Goal: Communication & Community: Answer question/provide support

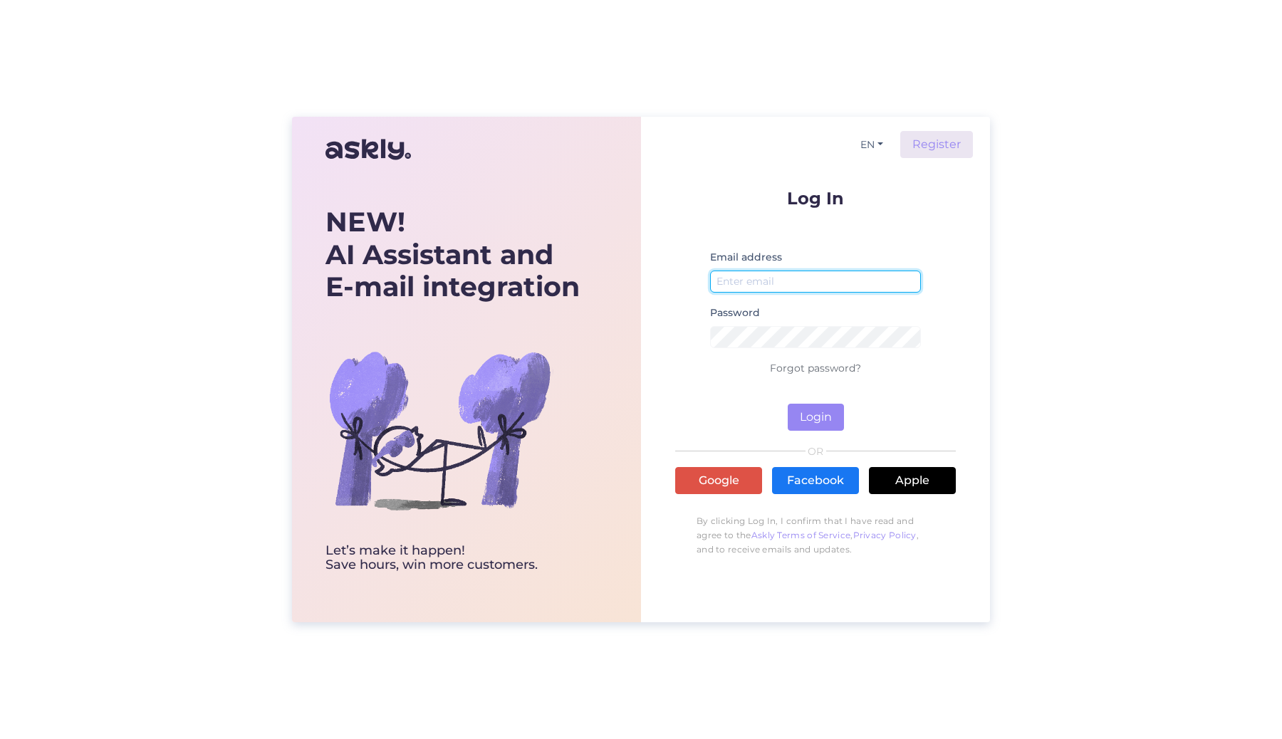
click at [805, 276] on input "email" at bounding box center [815, 282] width 211 height 22
type input "[EMAIL_ADDRESS][DOMAIN_NAME]"
click at [831, 422] on button "Login" at bounding box center [816, 417] width 56 height 27
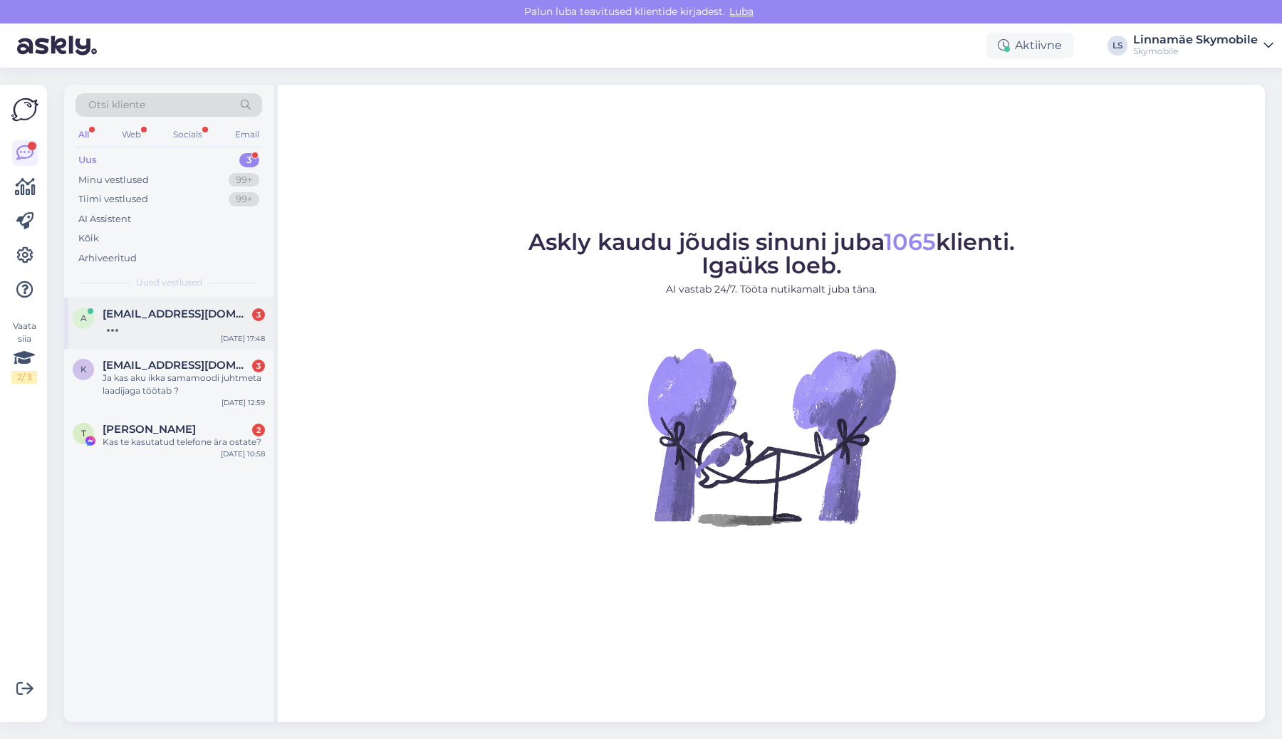
click at [213, 332] on div at bounding box center [184, 326] width 162 height 13
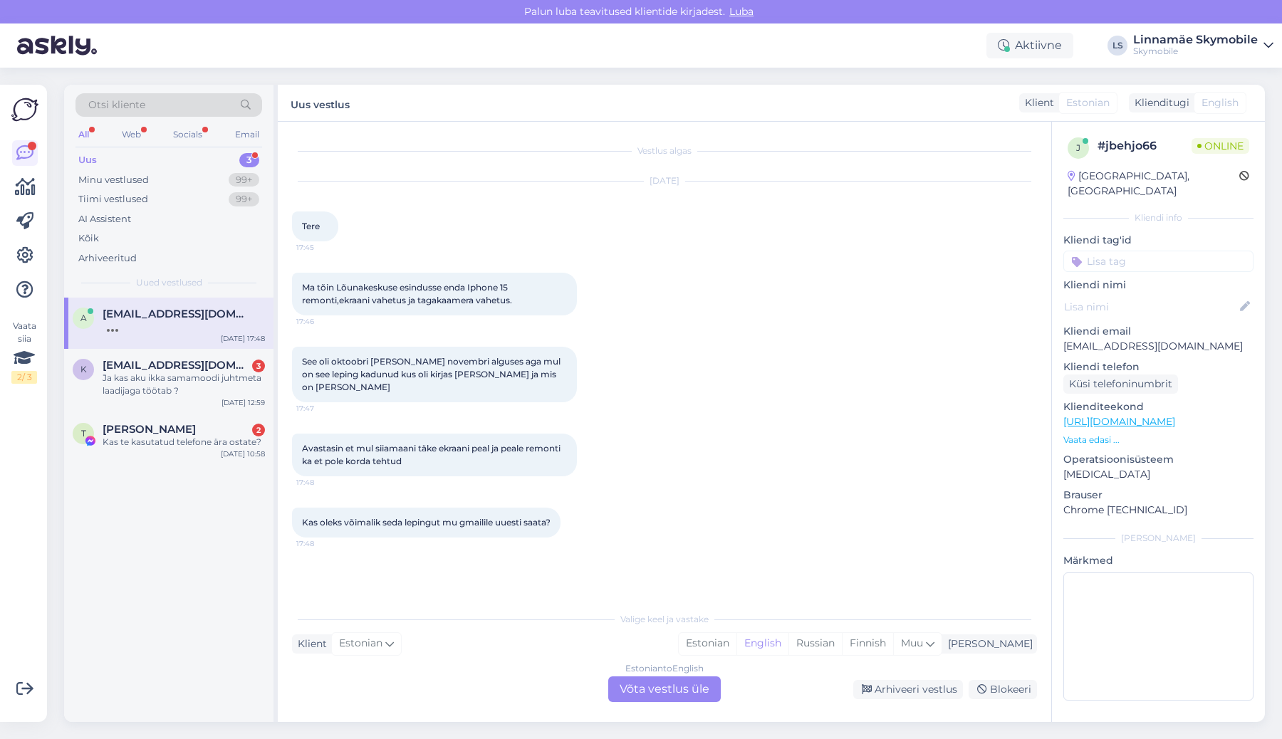
click at [677, 691] on div "Estonian to English Võta vestlus üle" at bounding box center [664, 690] width 113 height 26
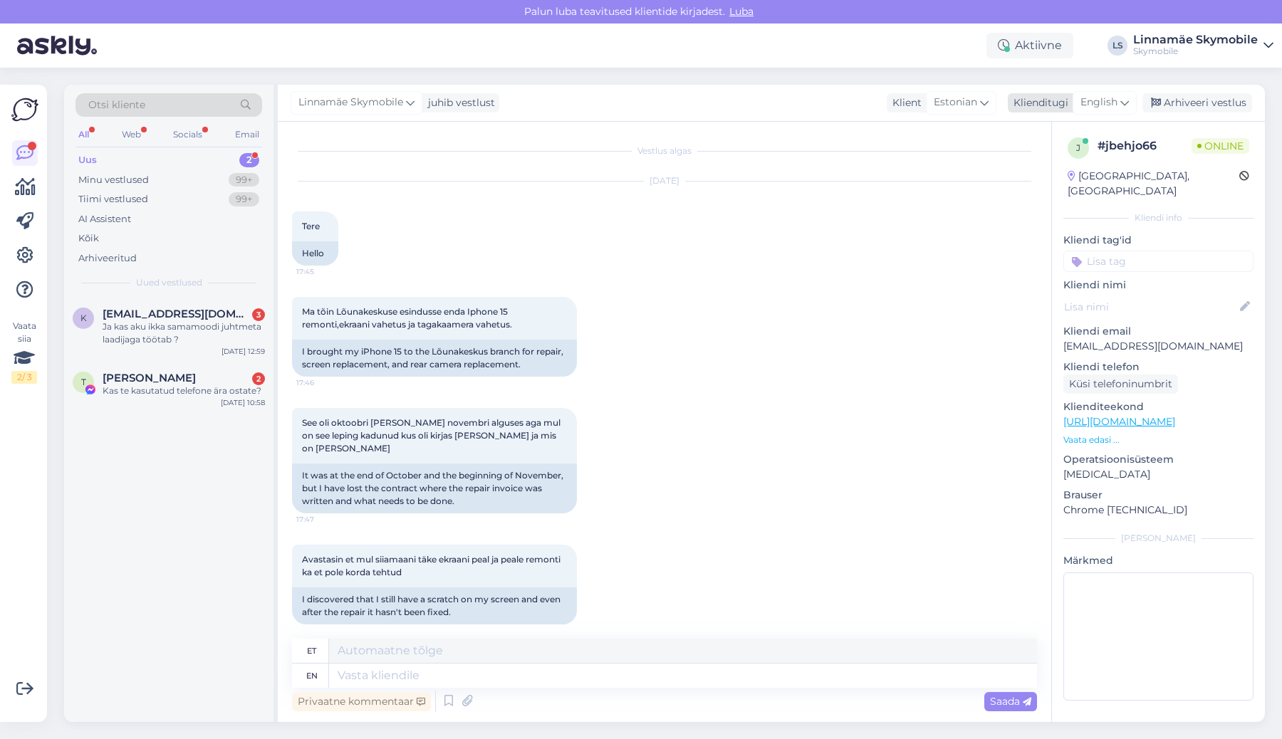
click at [1055, 103] on div "Klienditugi" at bounding box center [1038, 102] width 61 height 15
type input "est"
click at [1038, 169] on link "Estonian" at bounding box center [1072, 166] width 157 height 23
click at [550, 664] on textarea at bounding box center [664, 673] width 745 height 30
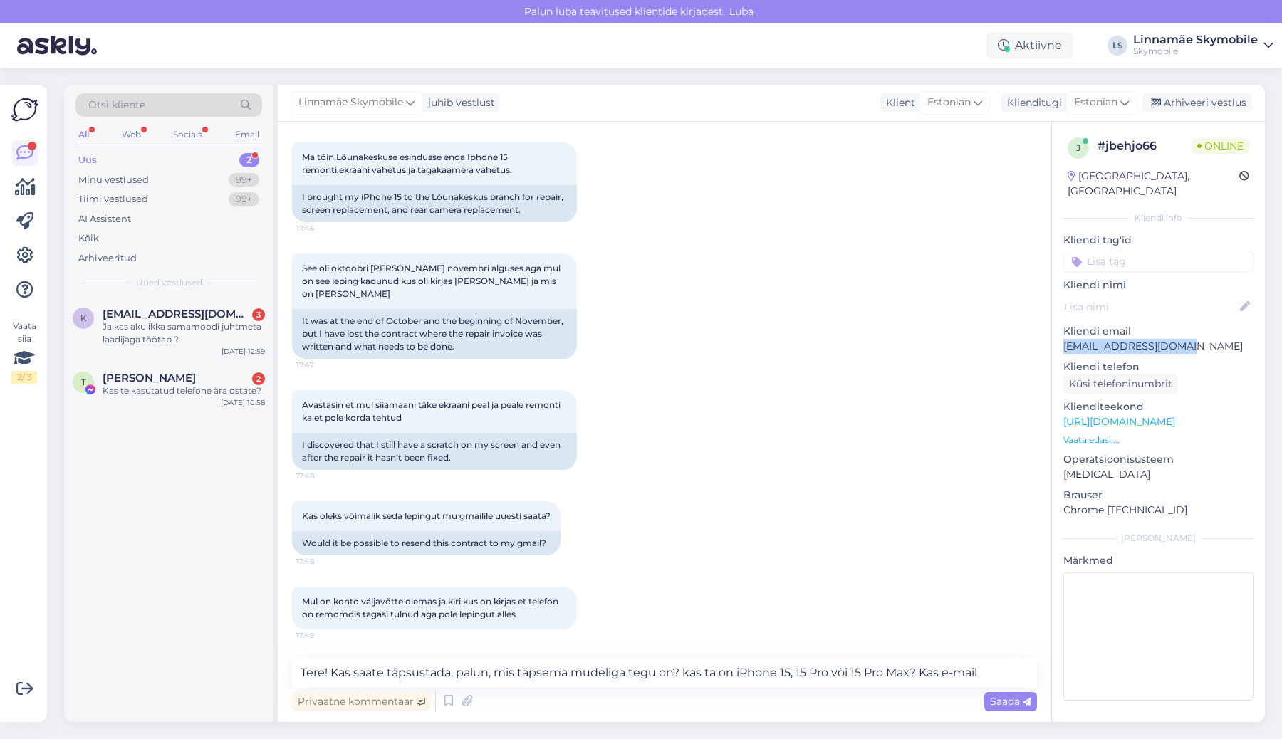
drag, startPoint x: 1189, startPoint y: 328, endPoint x: 1054, endPoint y: 335, distance: 134.8
click at [1054, 335] on div "j # jbehjo66 Online [GEOGRAPHIC_DATA], [GEOGRAPHIC_DATA] Kliendi info Kliendi t…" at bounding box center [1158, 422] width 213 height 600
copy p "[EMAIL_ADDRESS][DOMAIN_NAME]"
click at [999, 676] on textarea "Tere! Kas saate täpsustada, palun, mis täpsema mudeliga tegu on? kas ta on iPho…" at bounding box center [664, 673] width 745 height 30
paste textarea "[EMAIL_ADDRESS][DOMAIN_NAME]"
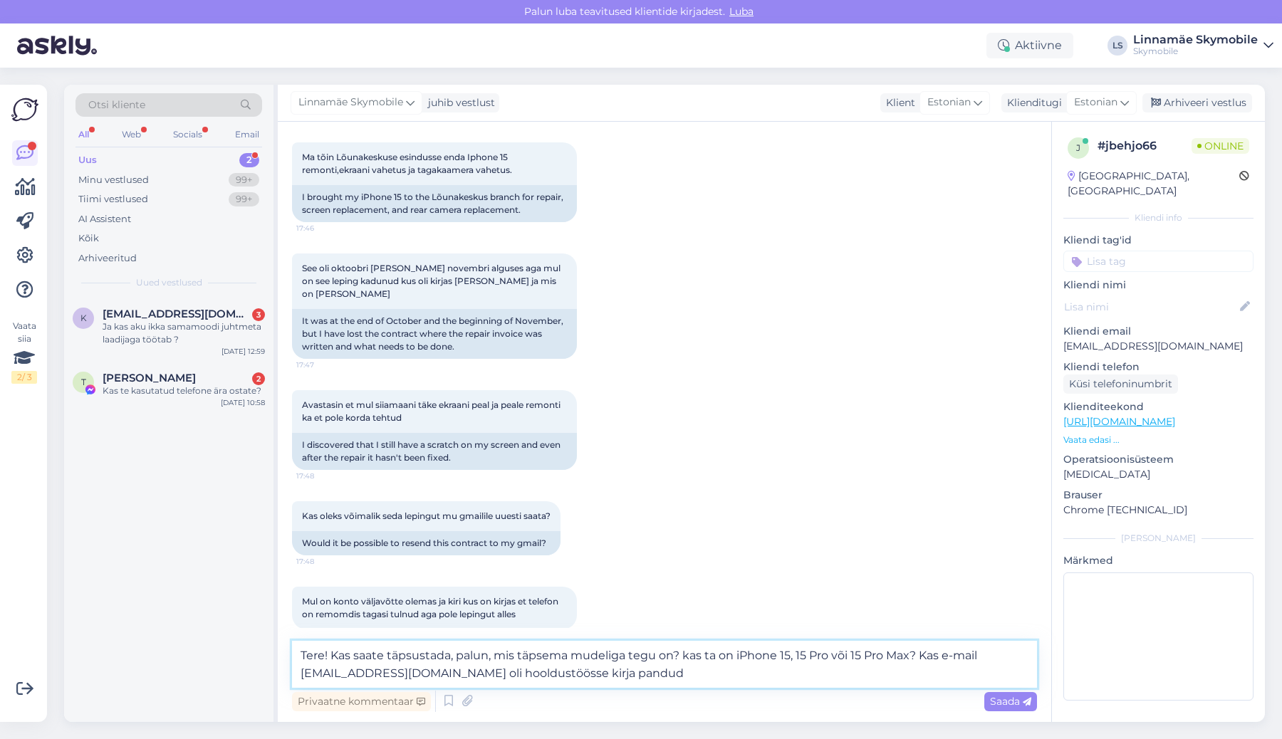
type textarea "Tere! Kas saate täpsustada, palun, mis täpsema mudeliga tegu on? kas ta on iPho…"
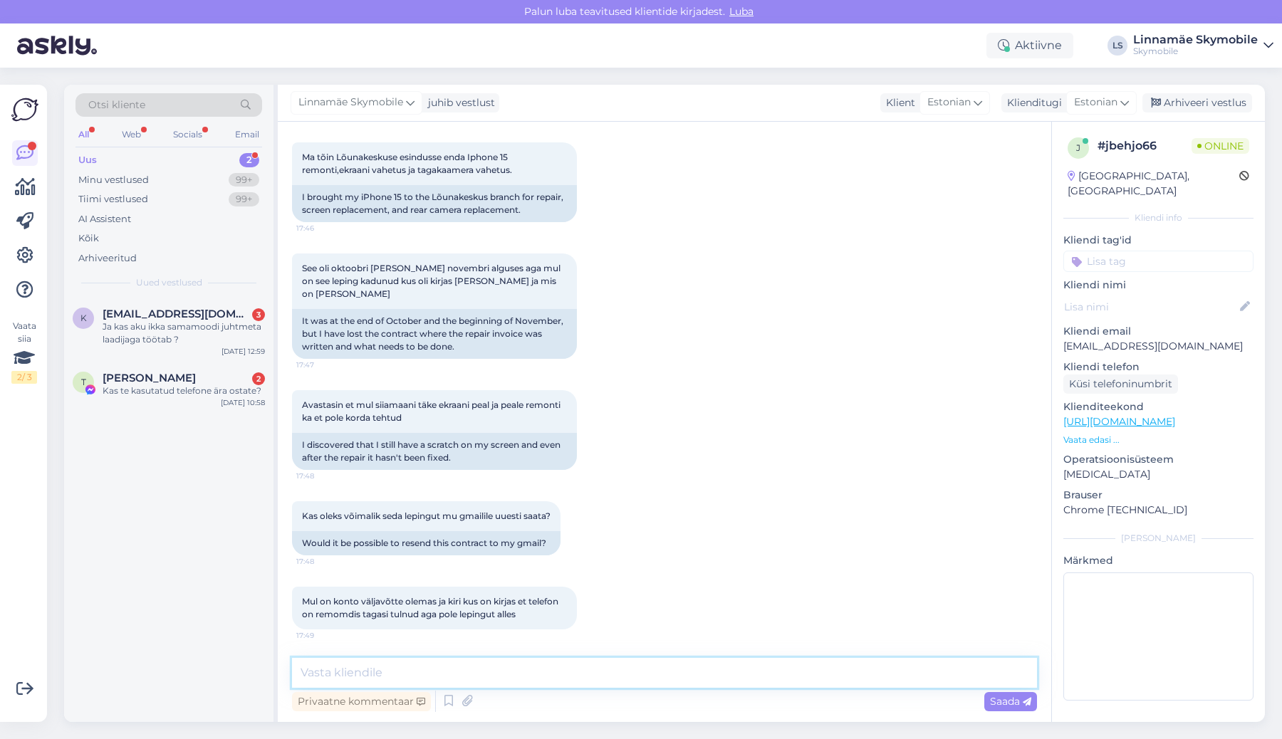
scroll to position [254, 0]
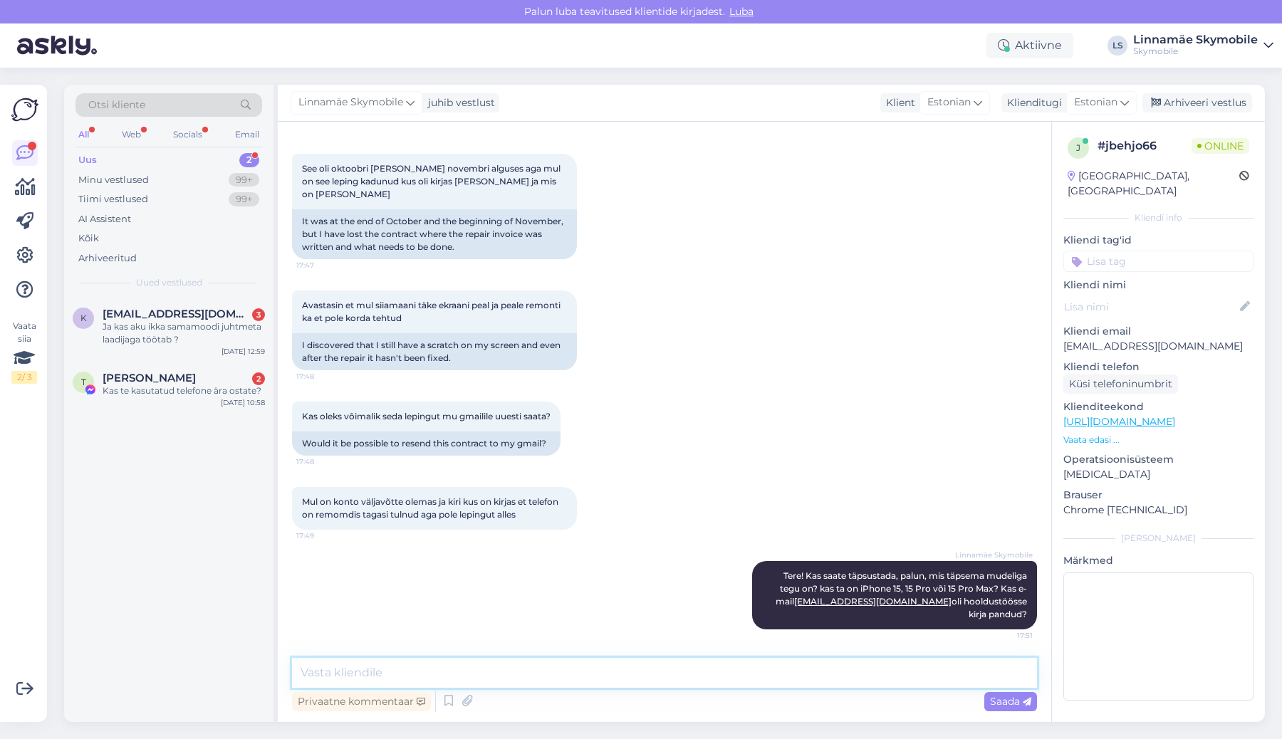
click at [417, 683] on textarea at bounding box center [664, 673] width 745 height 30
type textarea "H"
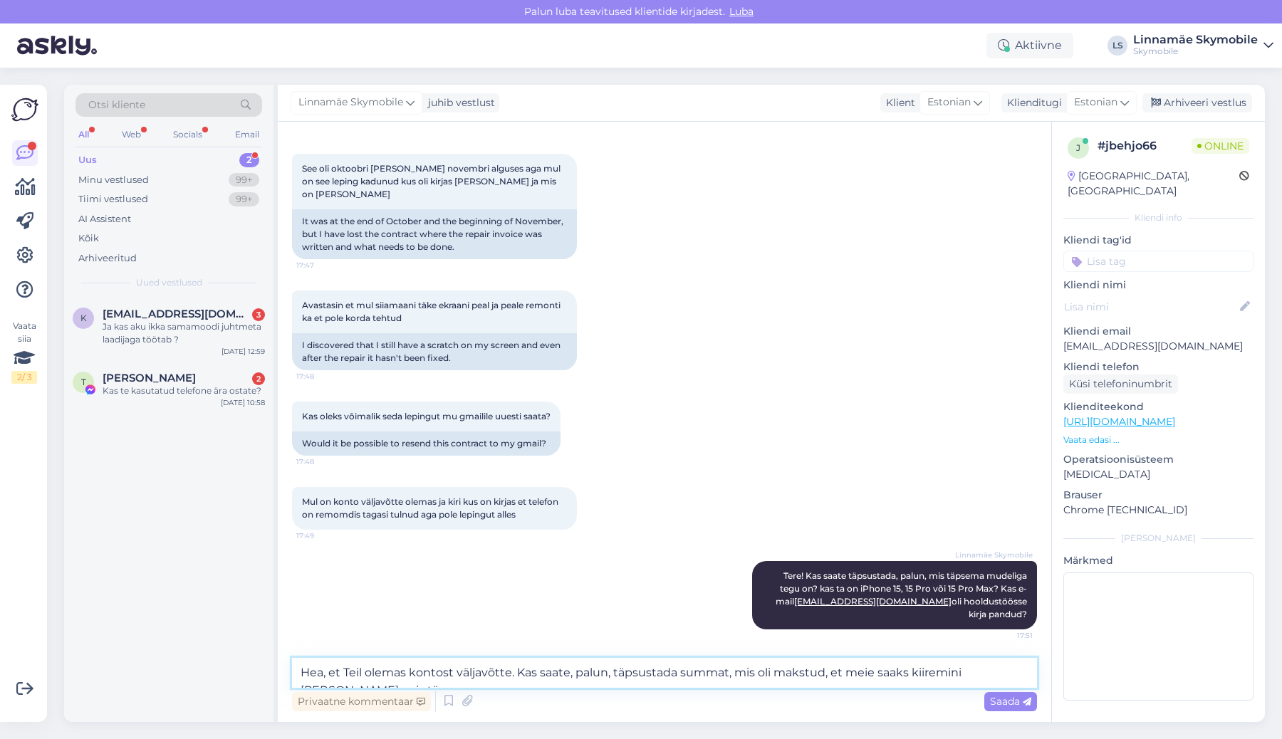
scroll to position [271, 0]
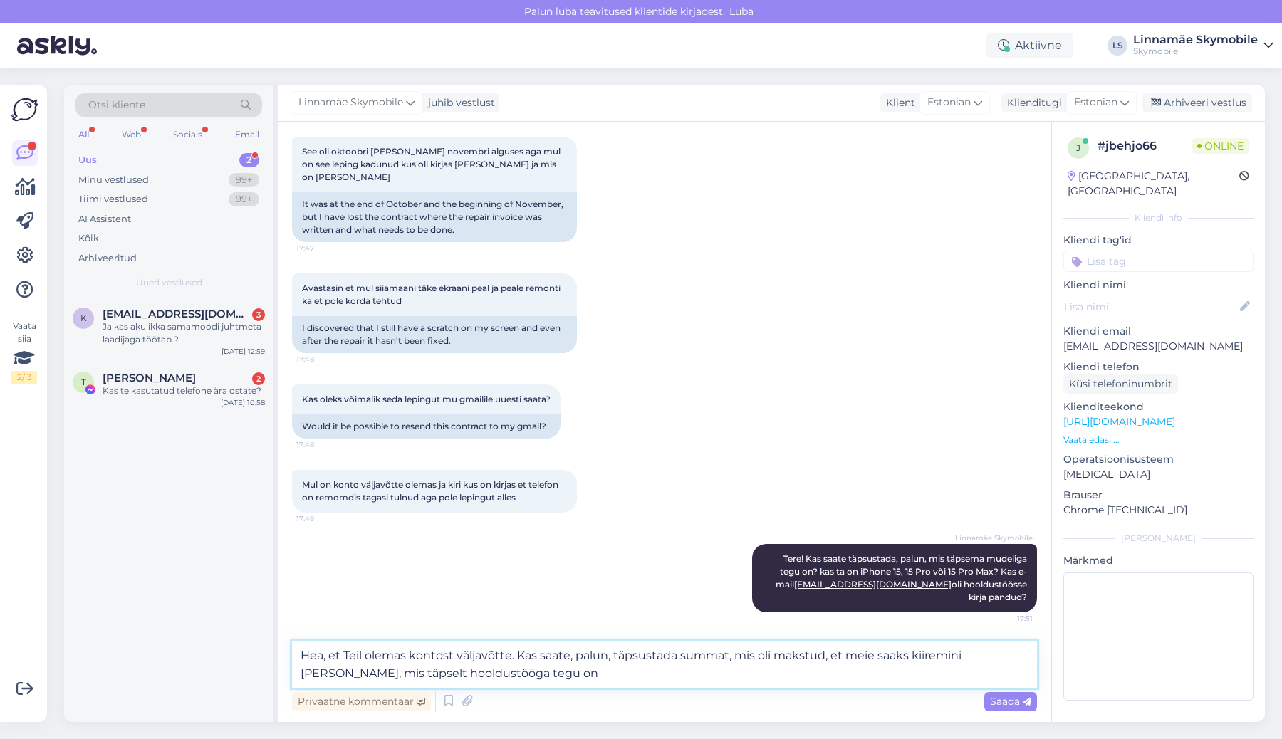
type textarea "Hea, et Teil olemas kontost väljavõtte. Kas saate, palun, täpsustada summat, mi…"
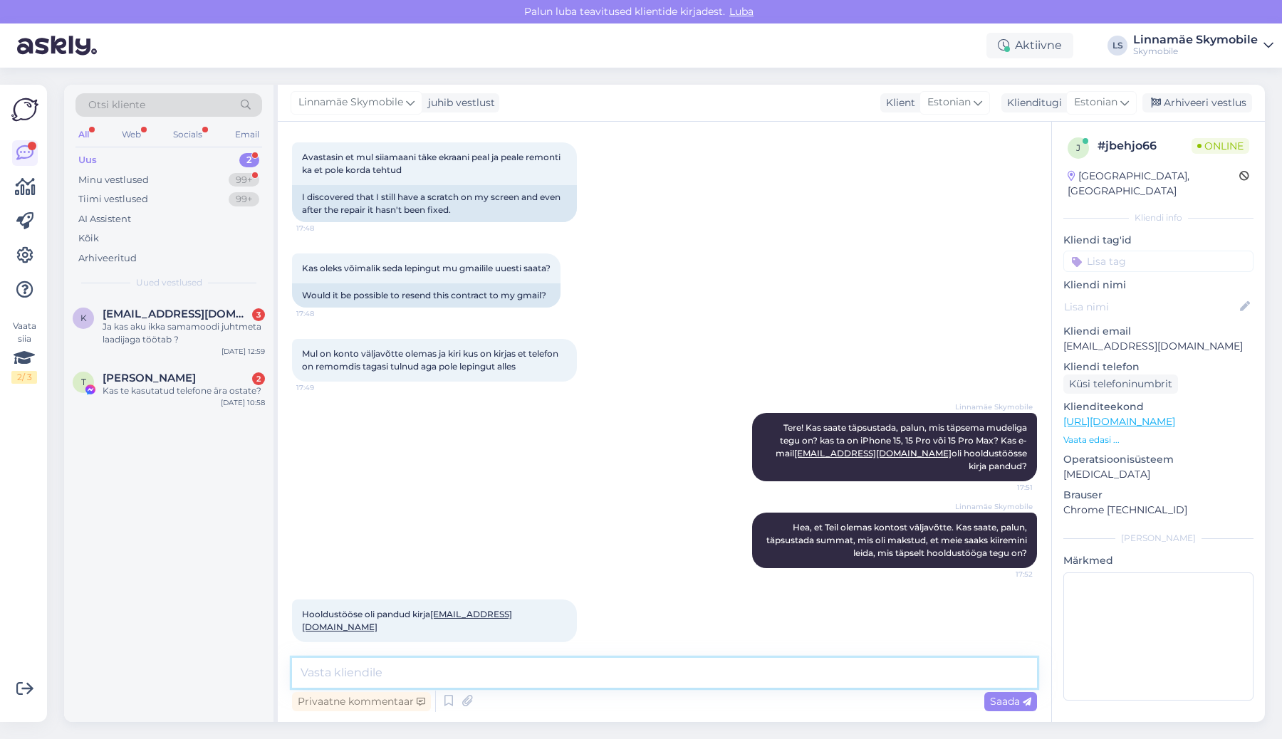
scroll to position [464, 0]
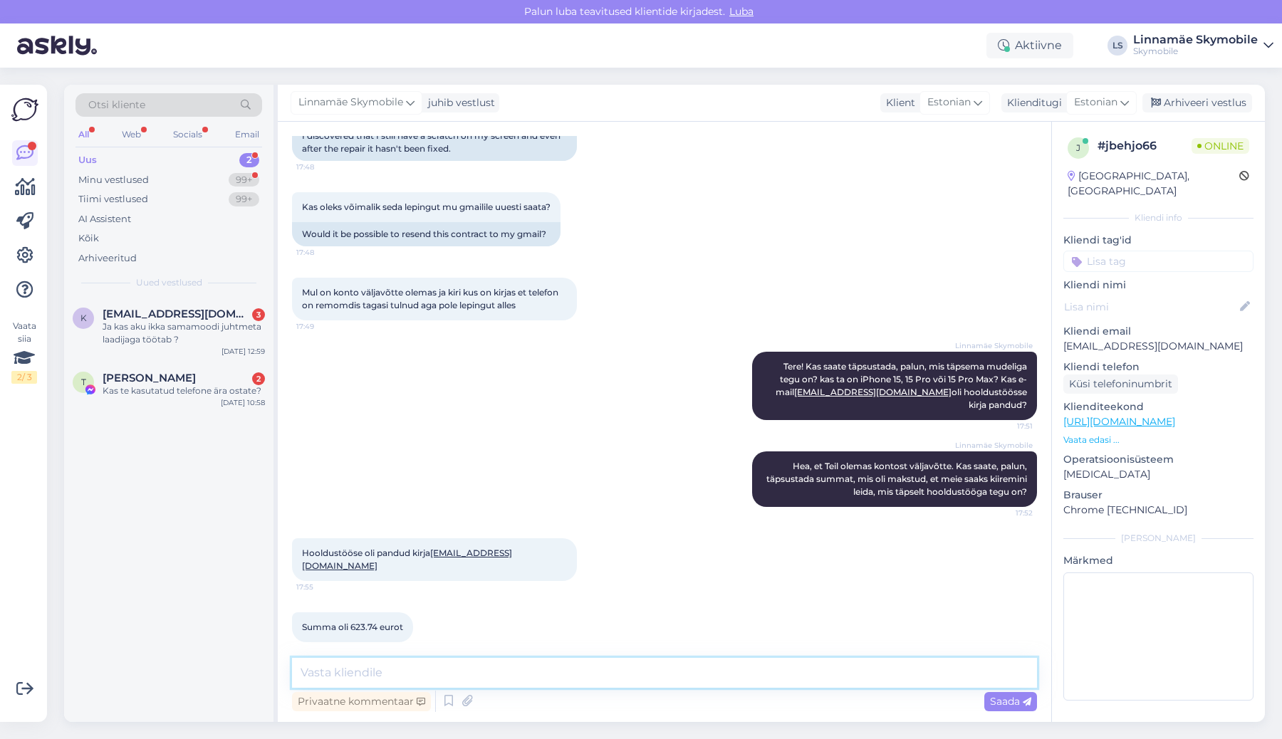
click at [528, 672] on textarea at bounding box center [664, 673] width 745 height 30
type textarea "H"
type textarea "A"
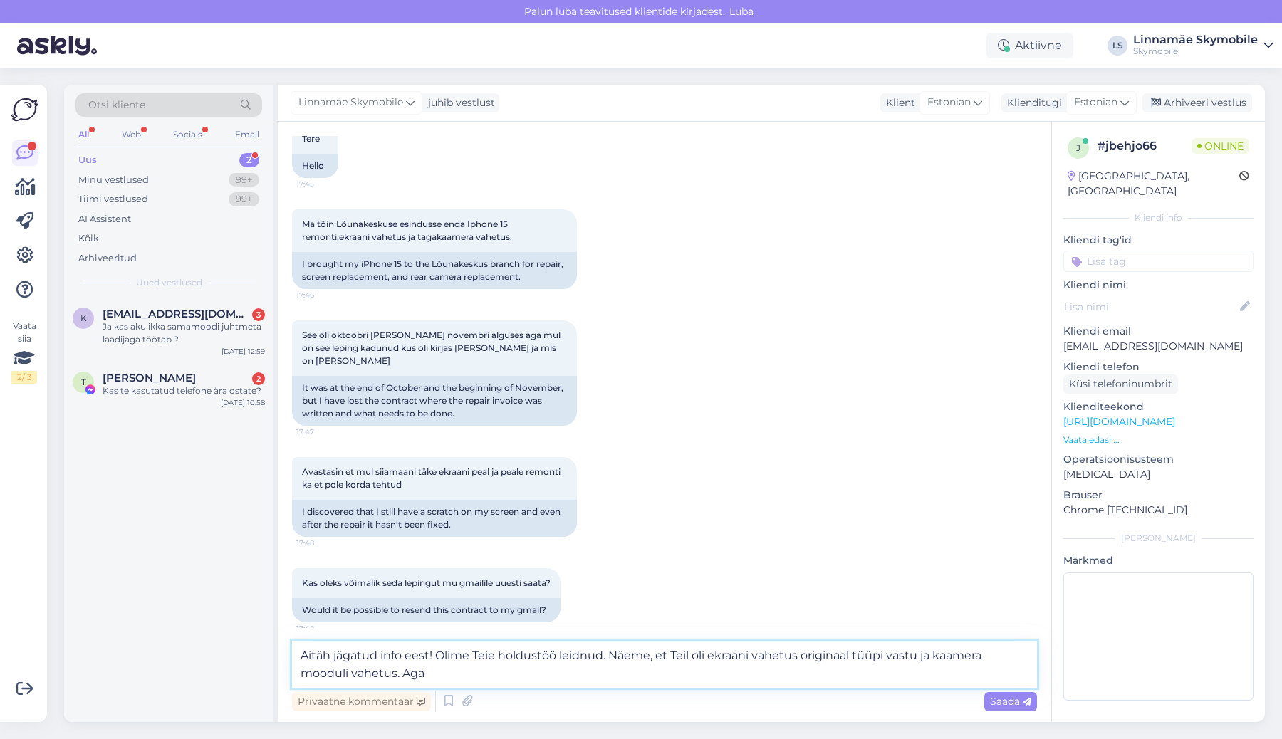
scroll to position [542, 0]
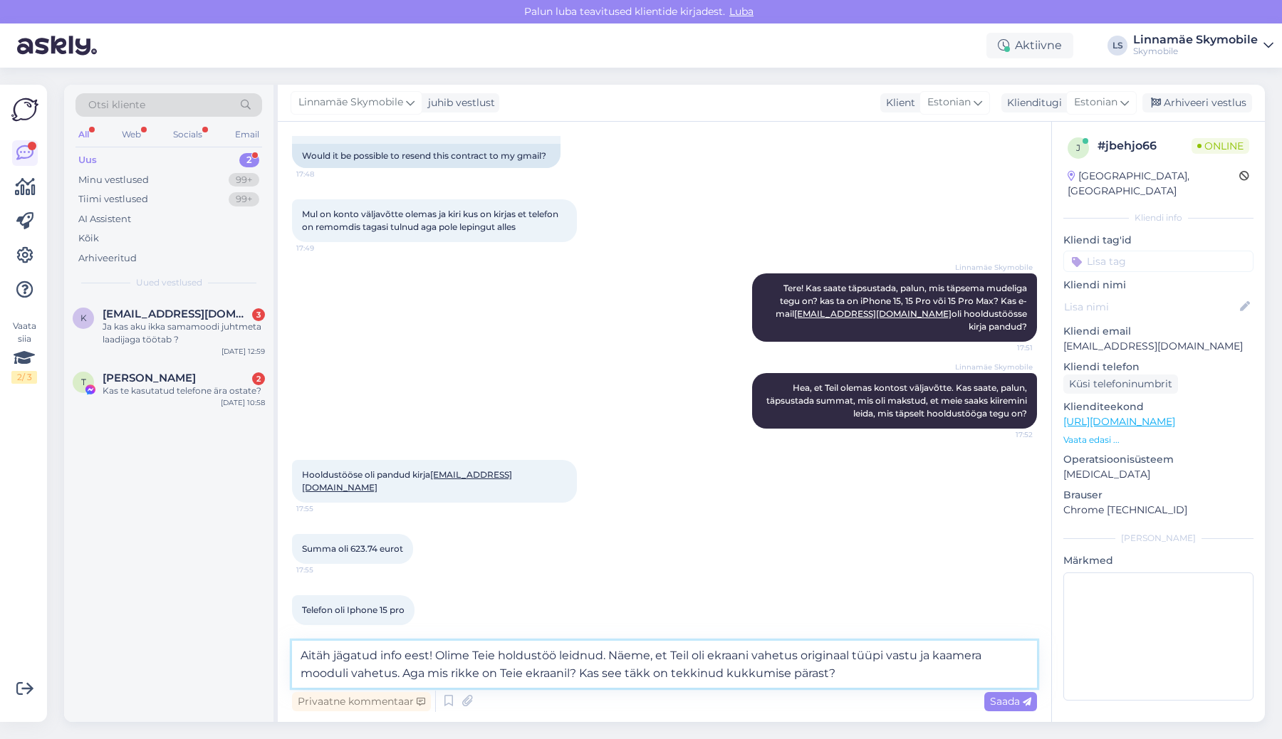
type textarea "Aitäh jägatud info eest! Olime Teie holdustöö leidnud. Näeme, et Teil oli ekraa…"
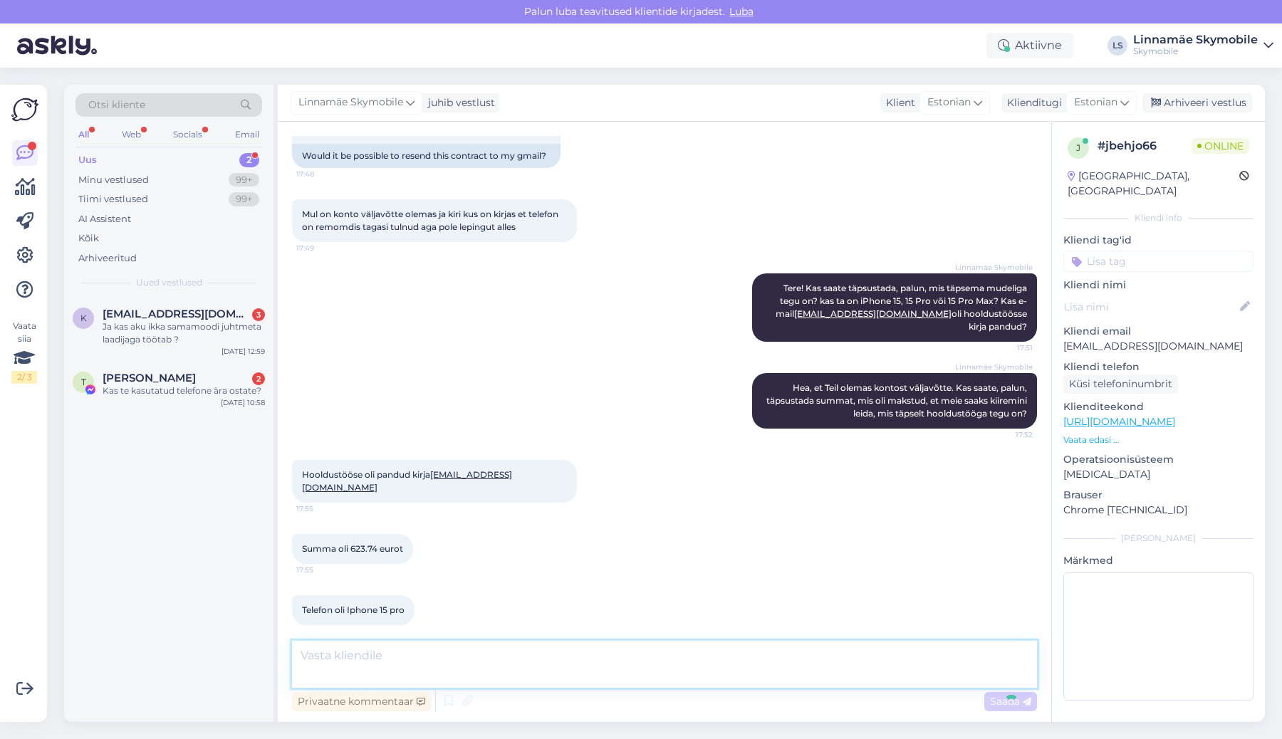
scroll to position [625, 0]
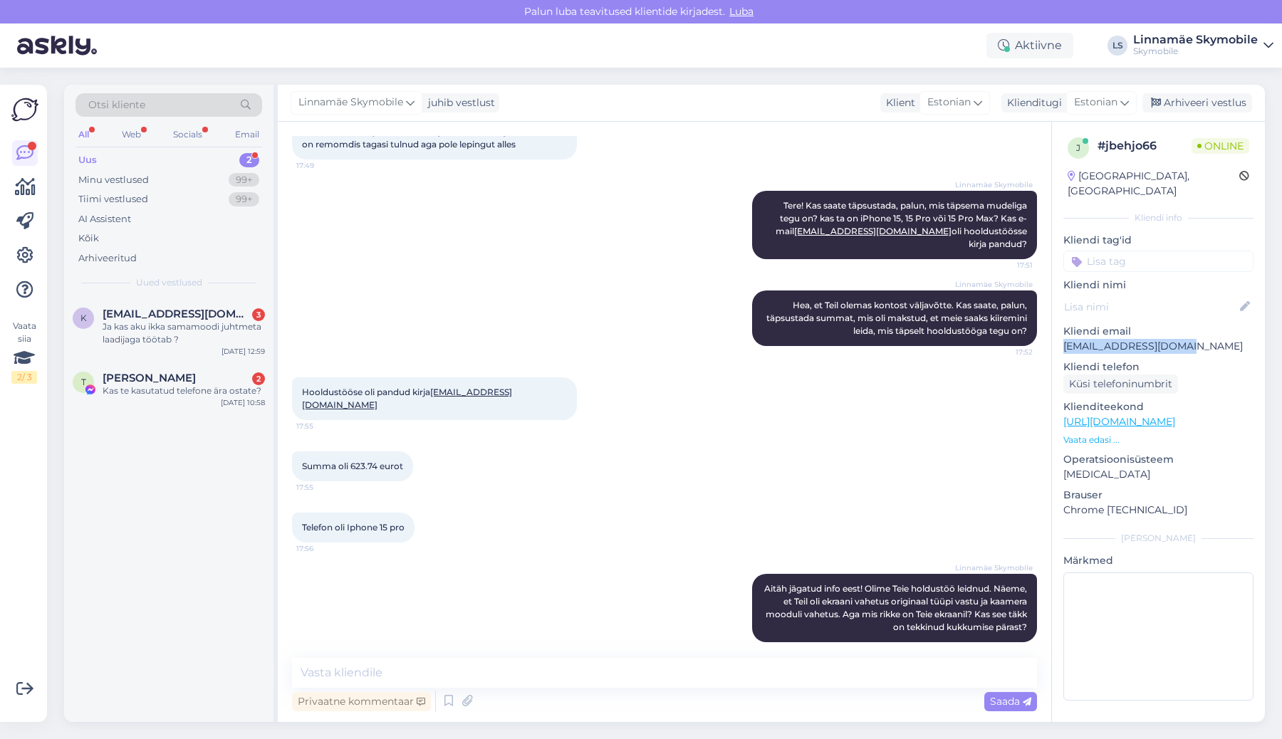
drag, startPoint x: 1191, startPoint y: 333, endPoint x: 1062, endPoint y: 334, distance: 128.9
click at [1062, 334] on div "j # jbehjo66 Online [GEOGRAPHIC_DATA], [GEOGRAPHIC_DATA] Kliendi info Kliendi t…" at bounding box center [1158, 422] width 213 height 600
copy p "[EMAIL_ADDRESS][DOMAIN_NAME]"
